Goal: Task Accomplishment & Management: Manage account settings

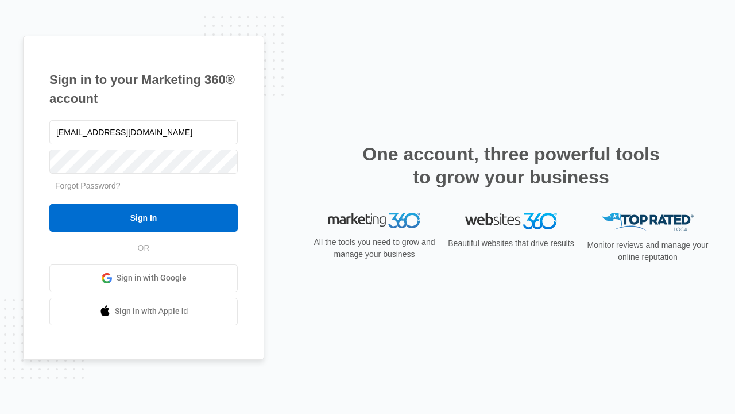
type input "dankie614@gmail.com"
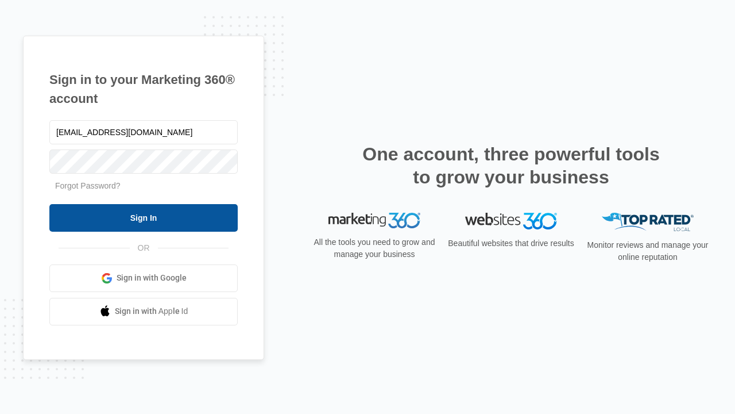
click at [144, 217] on input "Sign In" at bounding box center [143, 218] width 188 height 28
